Goal: Information Seeking & Learning: Obtain resource

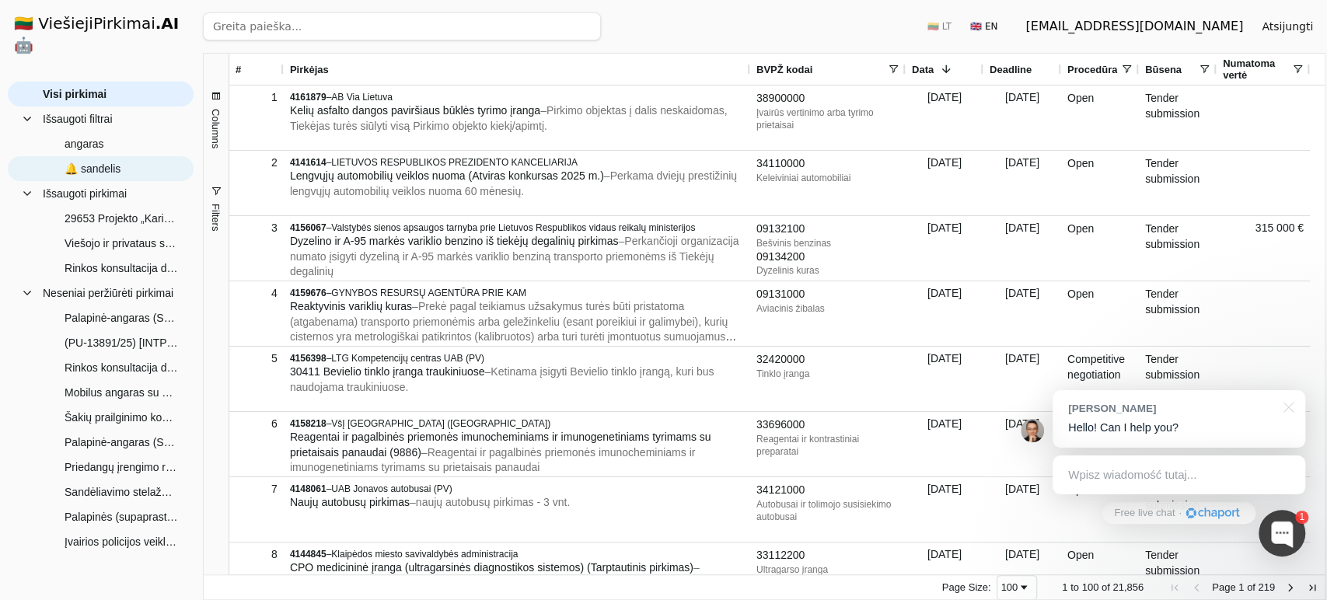
click at [142, 157] on span "🔔 sandelis" at bounding box center [112, 168] width 138 height 23
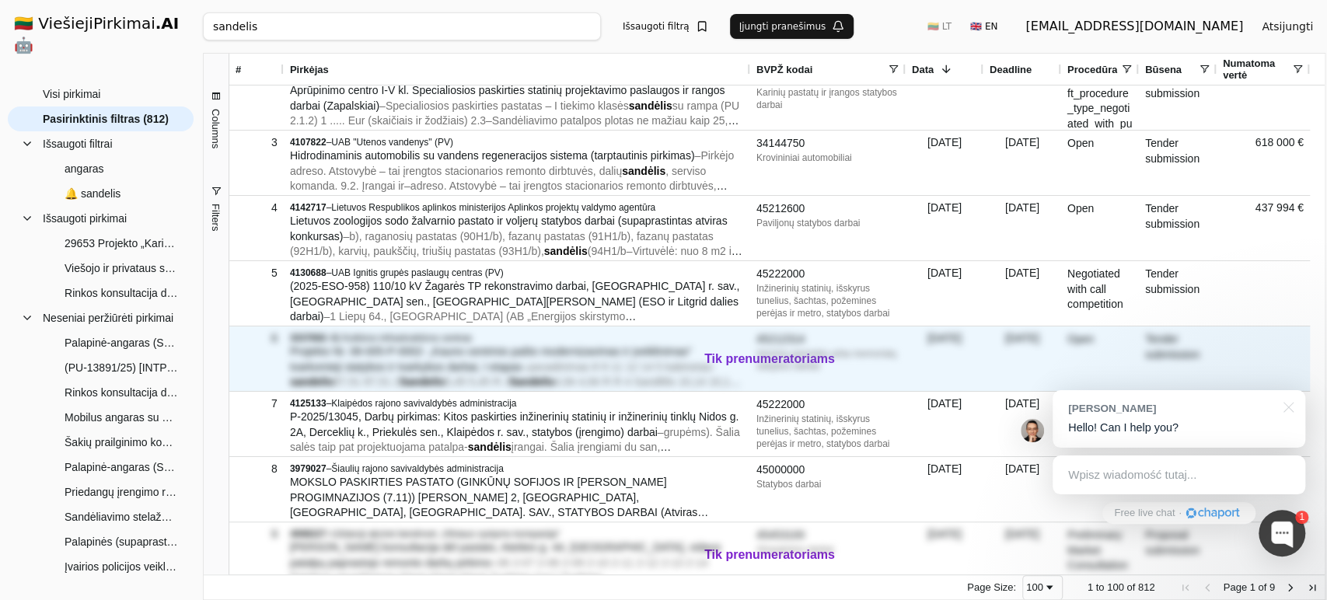
scroll to position [86, 0]
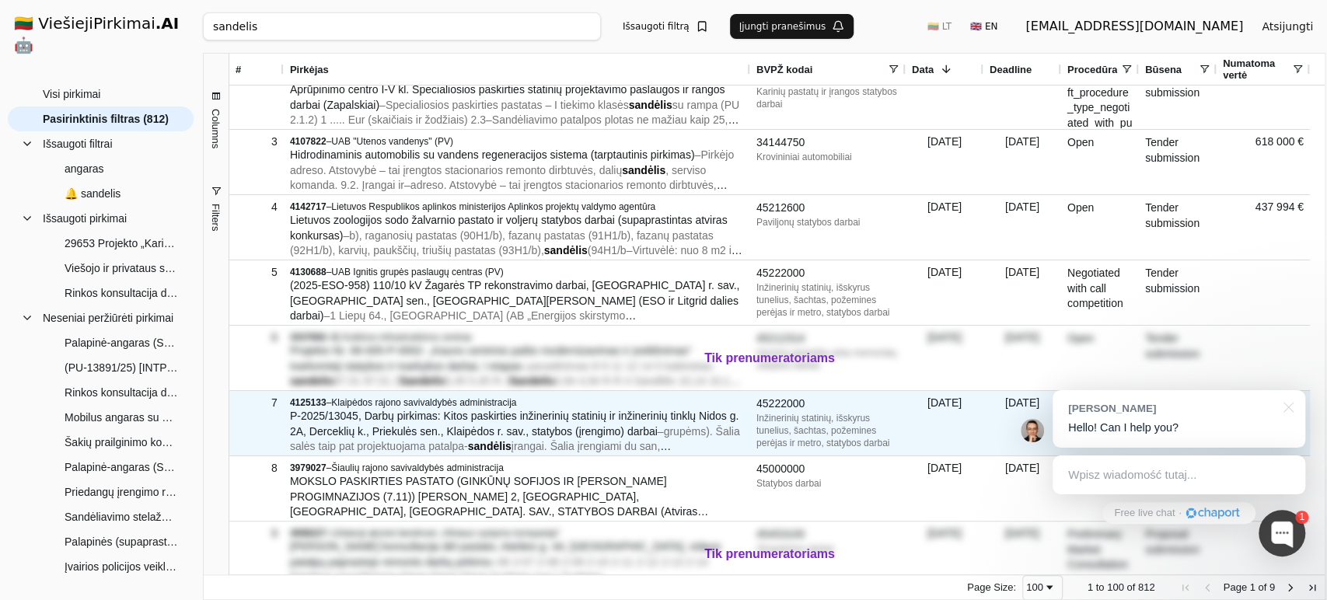
click at [484, 428] on span "P-2025/13045, Darbų pirkimas: Kitos paskirties inžinerinių statinių ir inžineri…" at bounding box center [514, 424] width 449 height 28
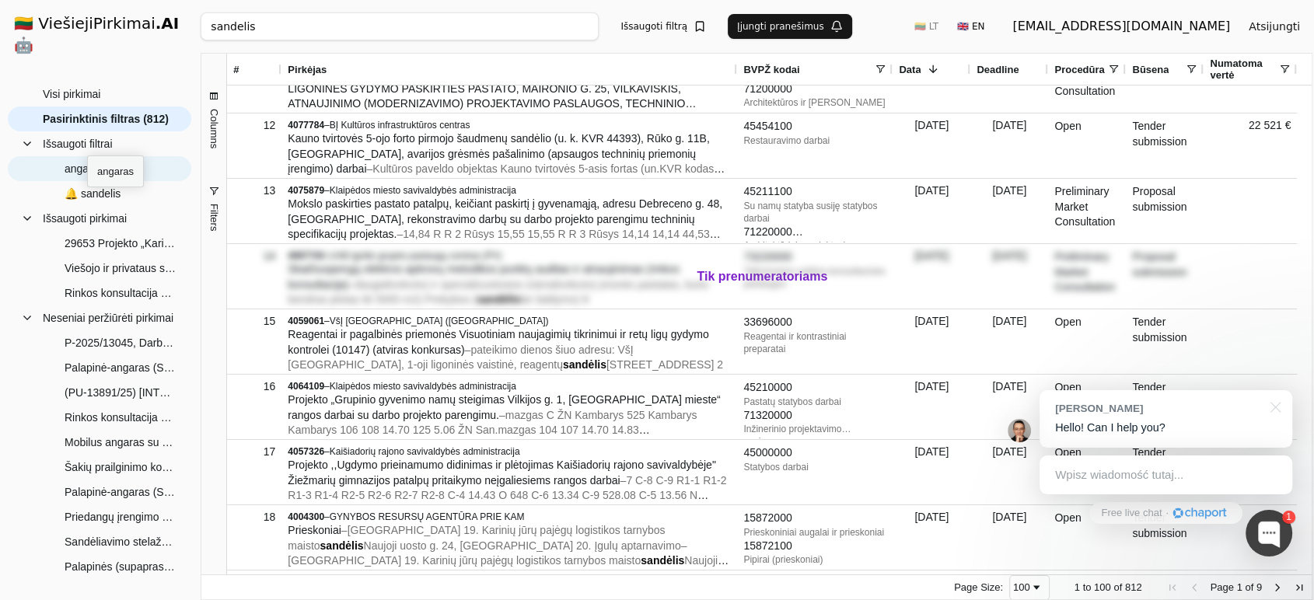
click at [87, 157] on span "angaras" at bounding box center [85, 168] width 40 height 23
type input "angaras"
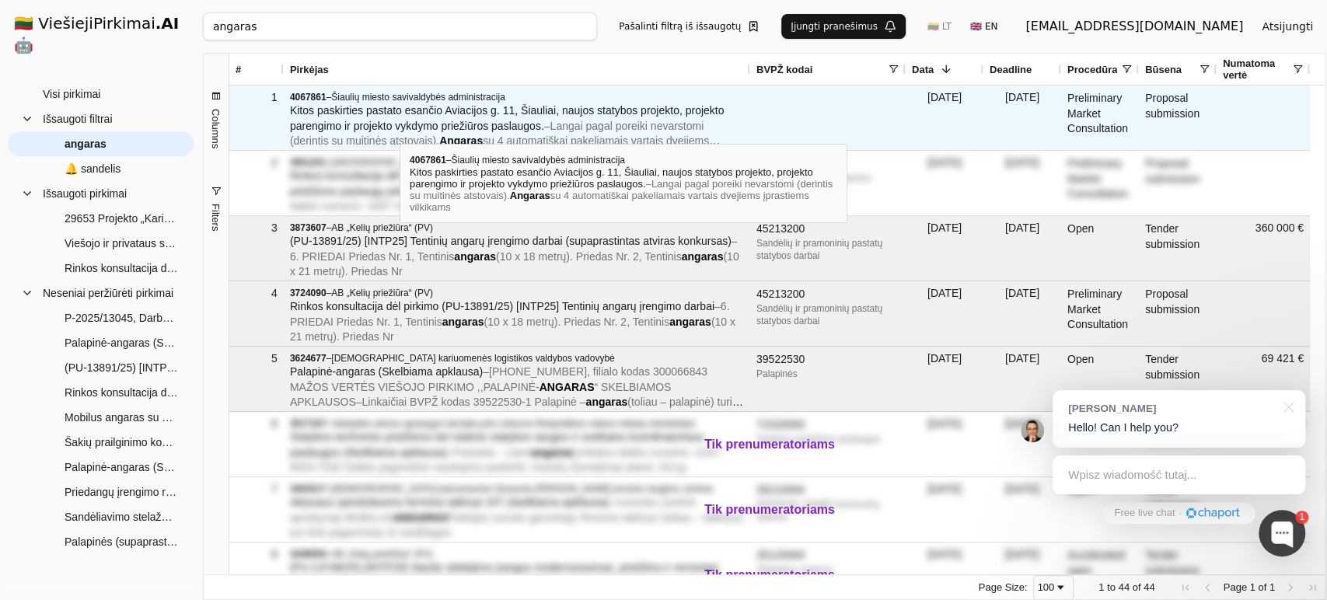
click at [400, 131] on span "Kitos paskirties pastato esančio Aviacijos g. 11, Šiauliai, naujos statybos pro…" at bounding box center [507, 118] width 435 height 28
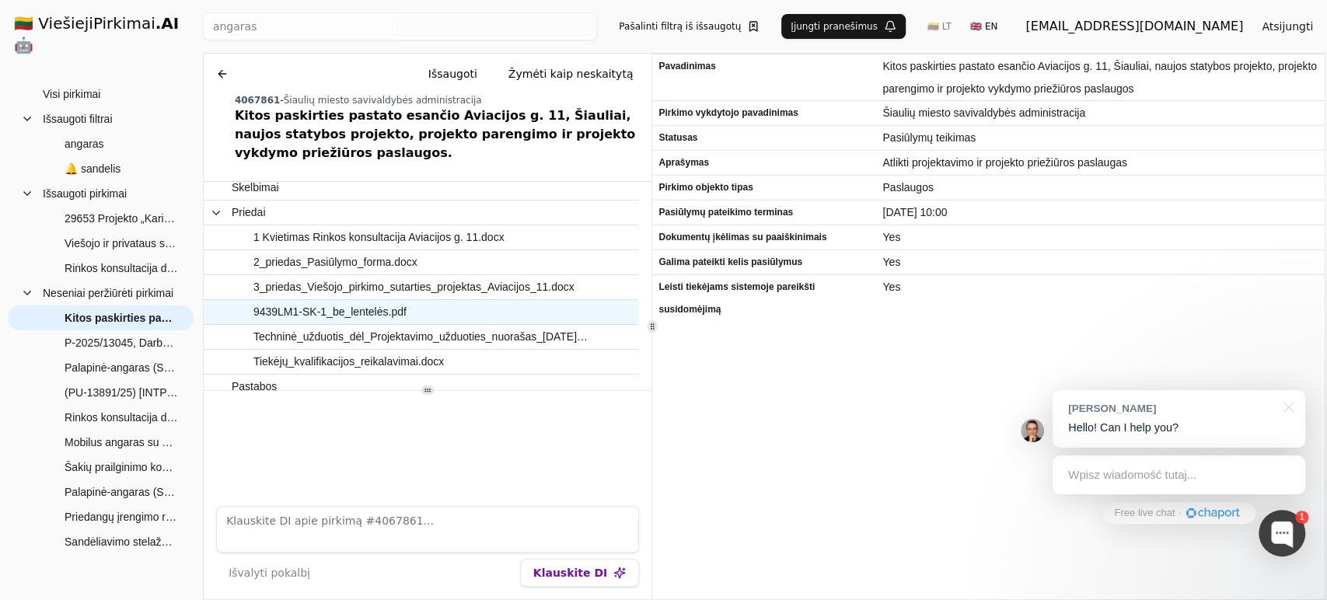
click at [428, 301] on span "9439LM1-SK-1_be_lentelės.pdf" at bounding box center [413, 312] width 363 height 23
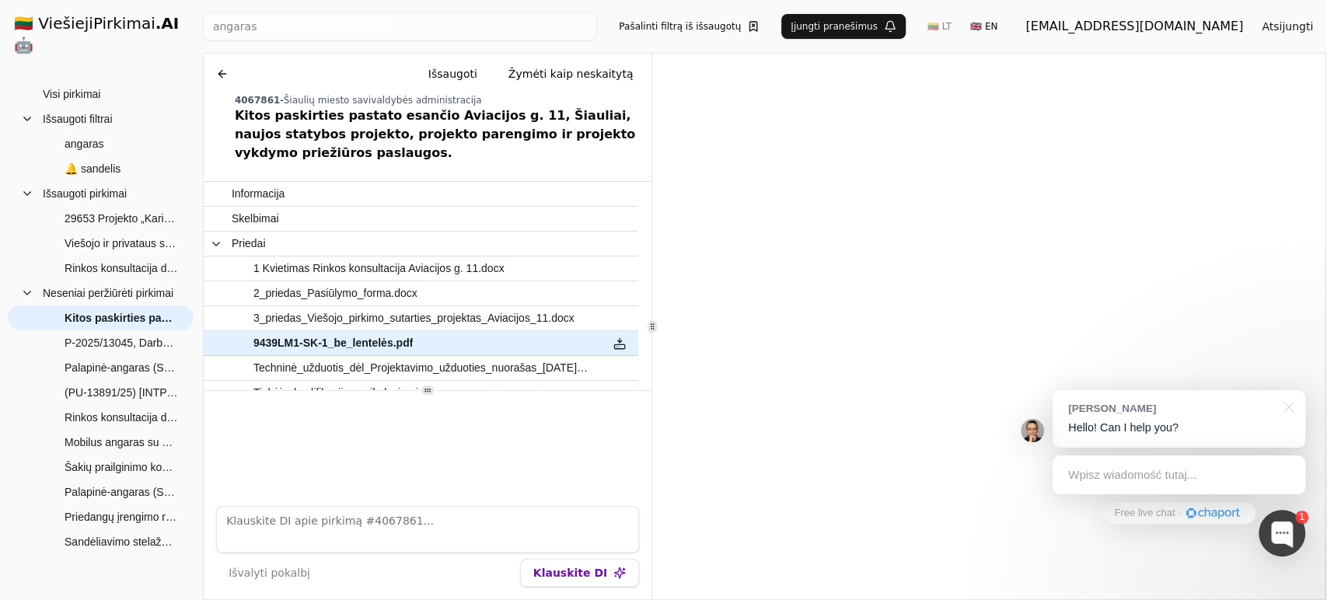
click at [221, 72] on button at bounding box center [222, 74] width 25 height 28
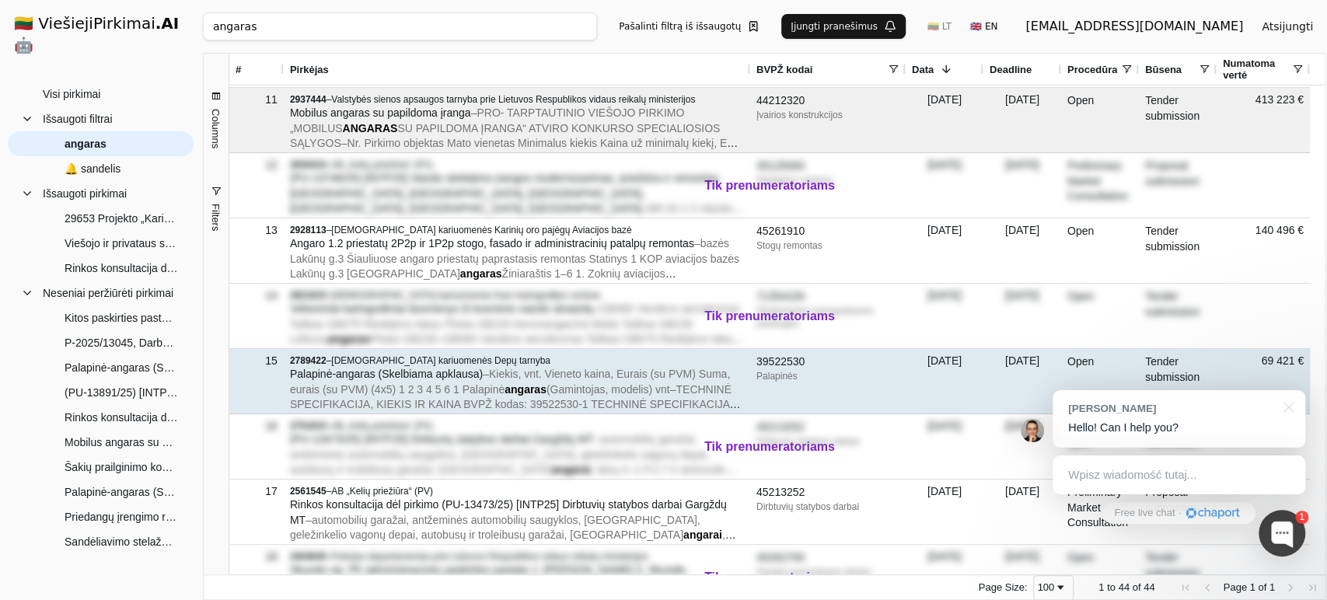
scroll to position [688, 0]
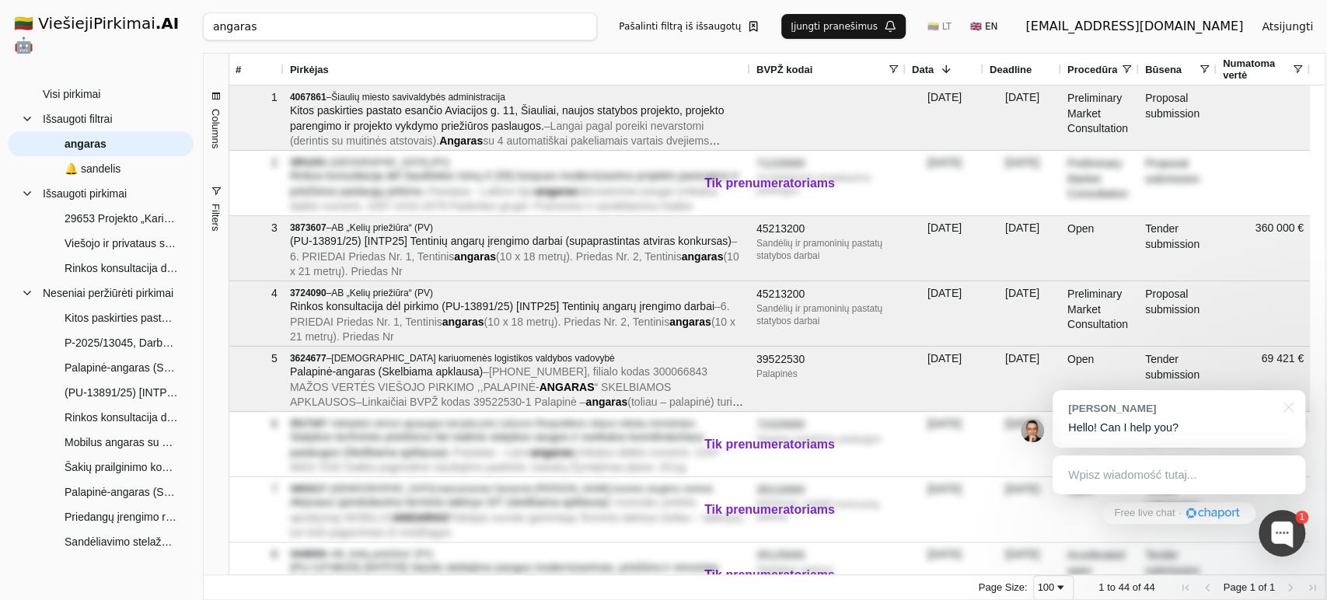
drag, startPoint x: 257, startPoint y: 20, endPoint x: 182, endPoint y: 18, distance: 74.7
click at [182, 18] on div "🇱🇹 ViešiejiPirkimai .AI 🤖 [EMAIL_ADDRESS][DOMAIN_NAME] Atsijungti Group Visi pi…" at bounding box center [663, 300] width 1327 height 600
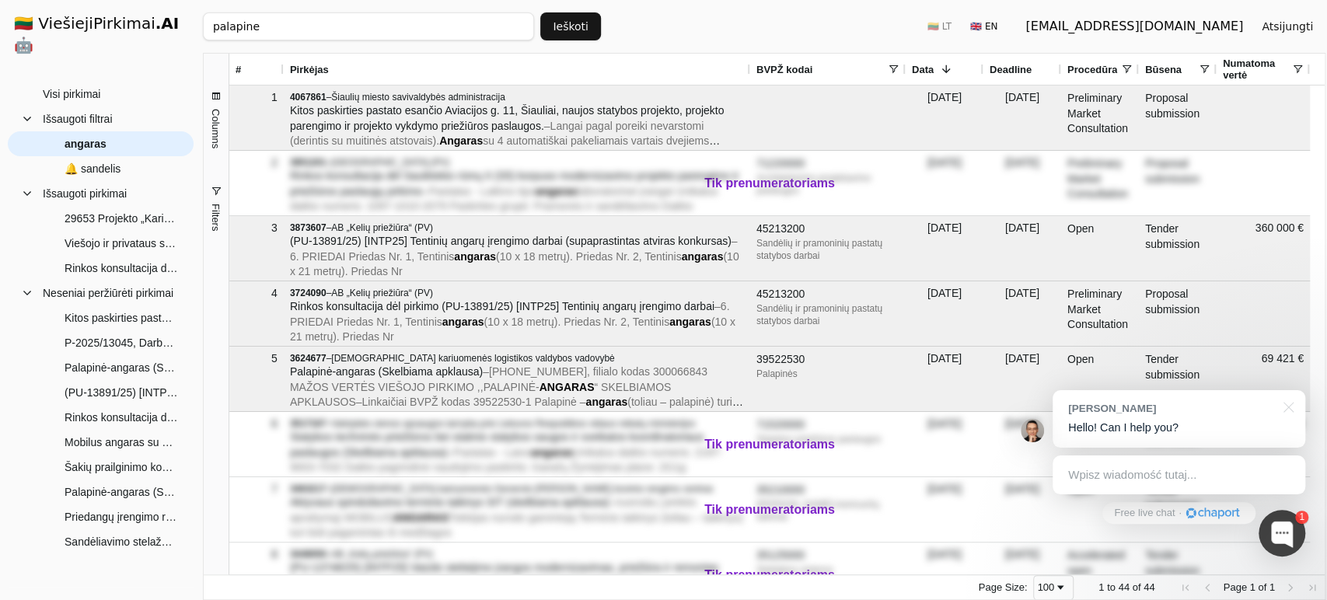
type input "palapine"
click button "Ieškoti" at bounding box center [570, 26] width 61 height 28
